Goal: Task Accomplishment & Management: Manage account settings

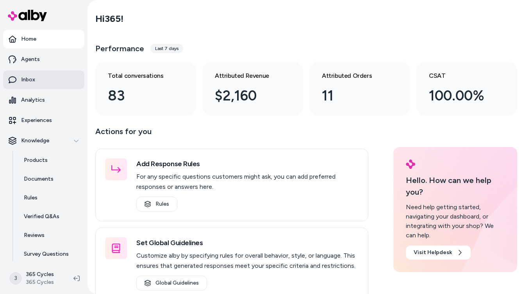
click at [34, 82] on p "Inbox" at bounding box center [28, 80] width 14 height 8
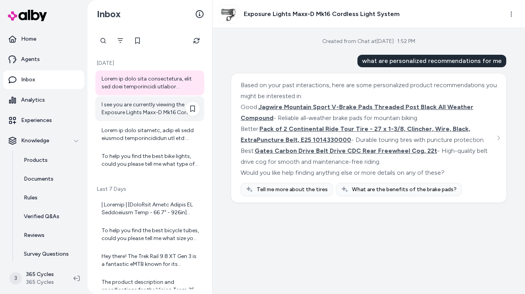
click at [150, 113] on div "I see you are currently viewing the Exposure Lights Maxx-D Mk16 Cordless Light …" at bounding box center [151, 109] width 98 height 16
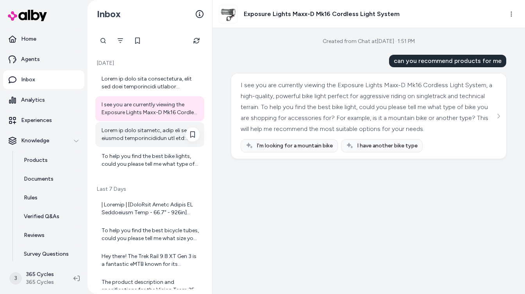
click at [145, 134] on div at bounding box center [151, 135] width 98 height 16
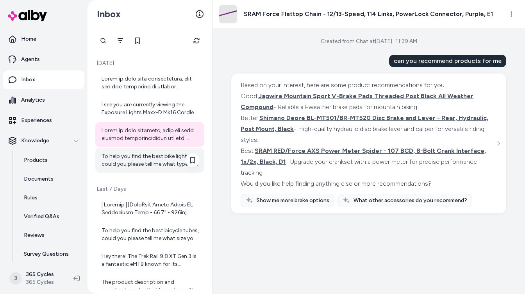
click at [137, 168] on div "To help you find the best bike lights, could you please tell me what type of bi…" at bounding box center [151, 160] width 98 height 16
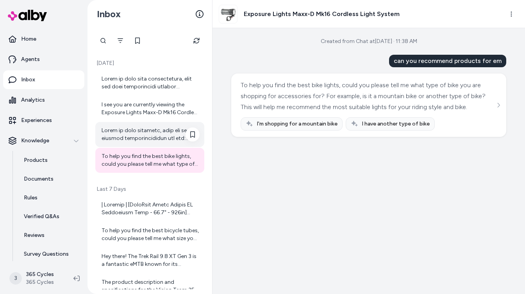
click at [149, 136] on div at bounding box center [151, 135] width 98 height 16
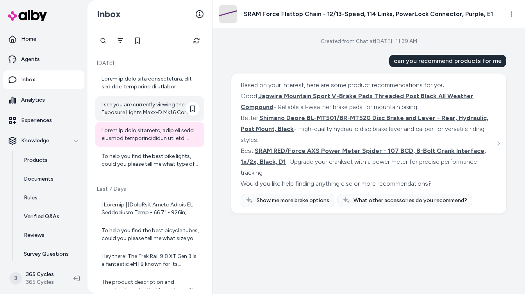
click at [148, 106] on div "I see you are currently viewing the Exposure Lights Maxx-D Mk16 Cordless Light …" at bounding box center [151, 109] width 98 height 16
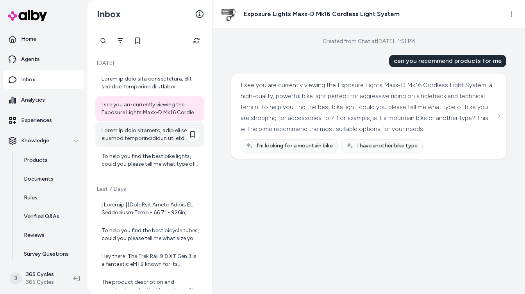
click at [137, 142] on div at bounding box center [151, 135] width 98 height 16
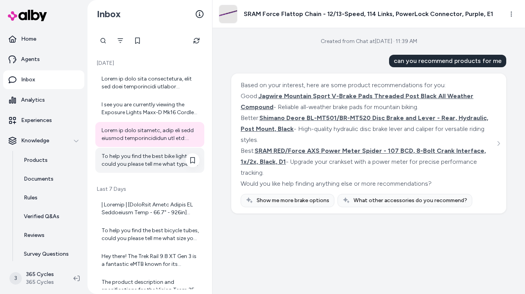
click at [127, 172] on div "To help you find the best bike lights, could you please tell me what type of bi…" at bounding box center [149, 160] width 109 height 25
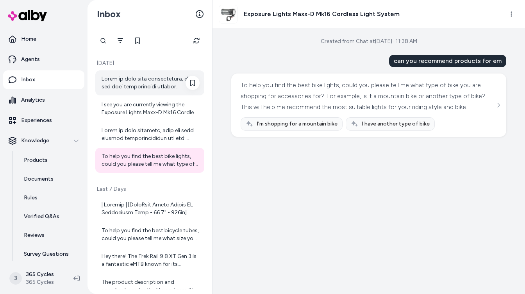
click at [152, 88] on div at bounding box center [151, 83] width 98 height 16
